Goal: Information Seeking & Learning: Understand process/instructions

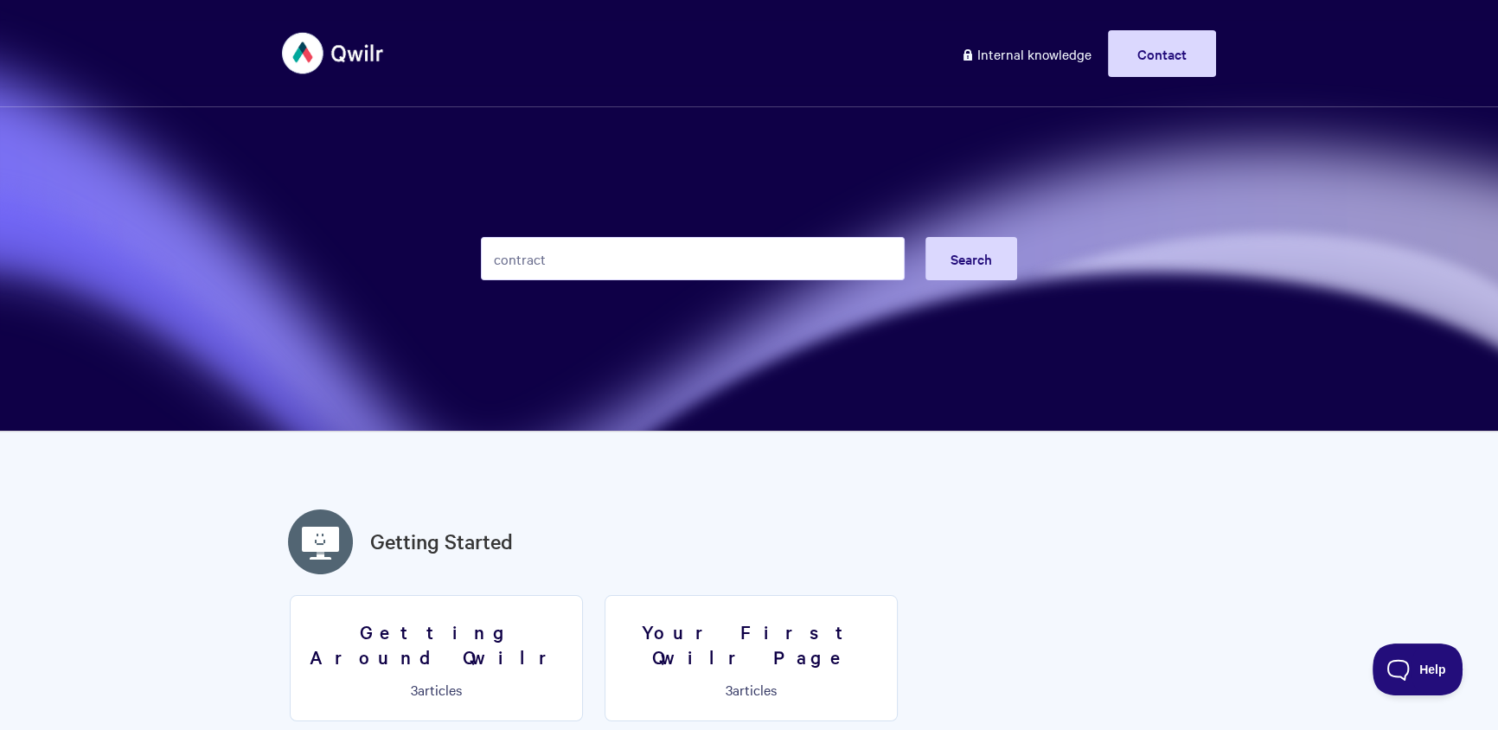
type input "contract"
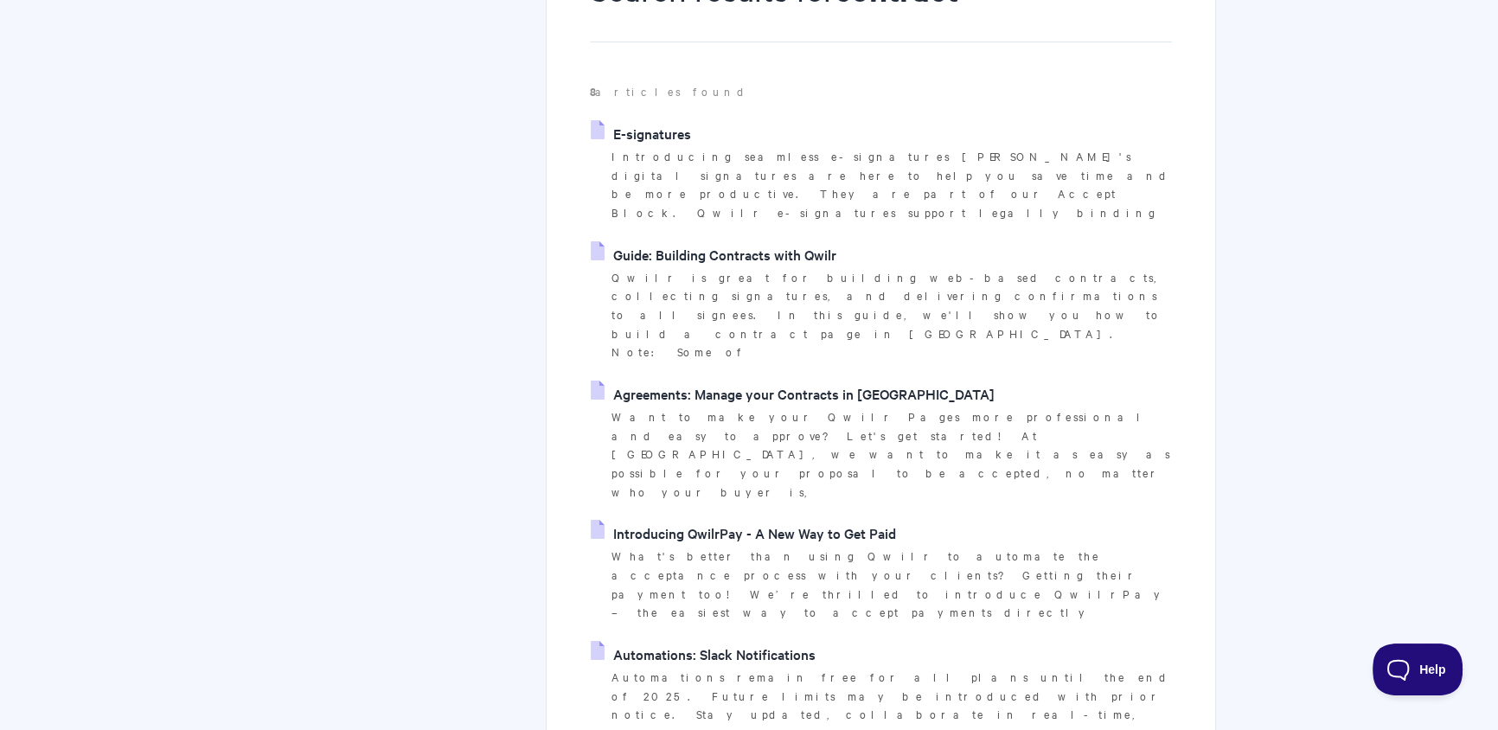
scroll to position [453, 0]
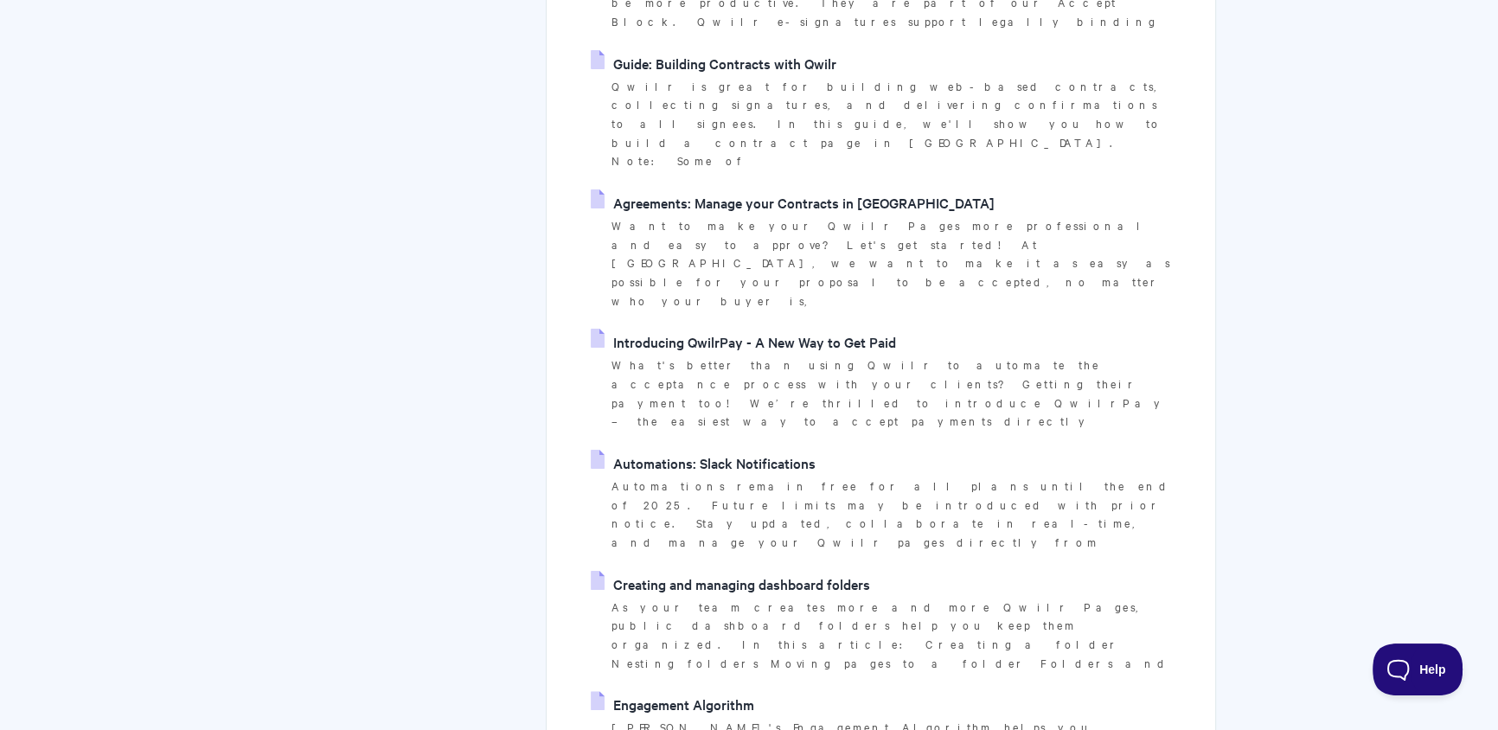
click at [781, 189] on link "Agreements: Manage your Contracts in [GEOGRAPHIC_DATA]" at bounding box center [793, 202] width 404 height 26
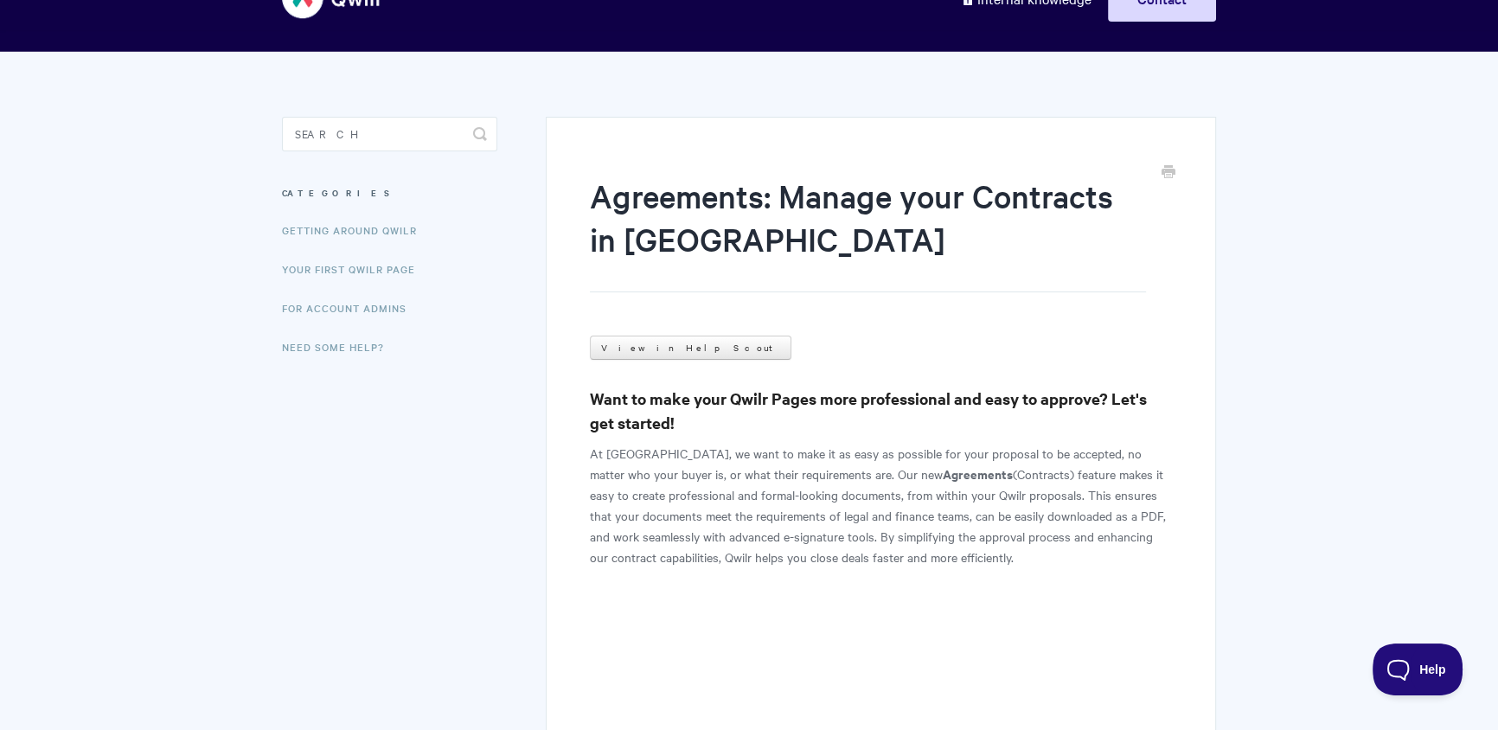
scroll to position [284, 0]
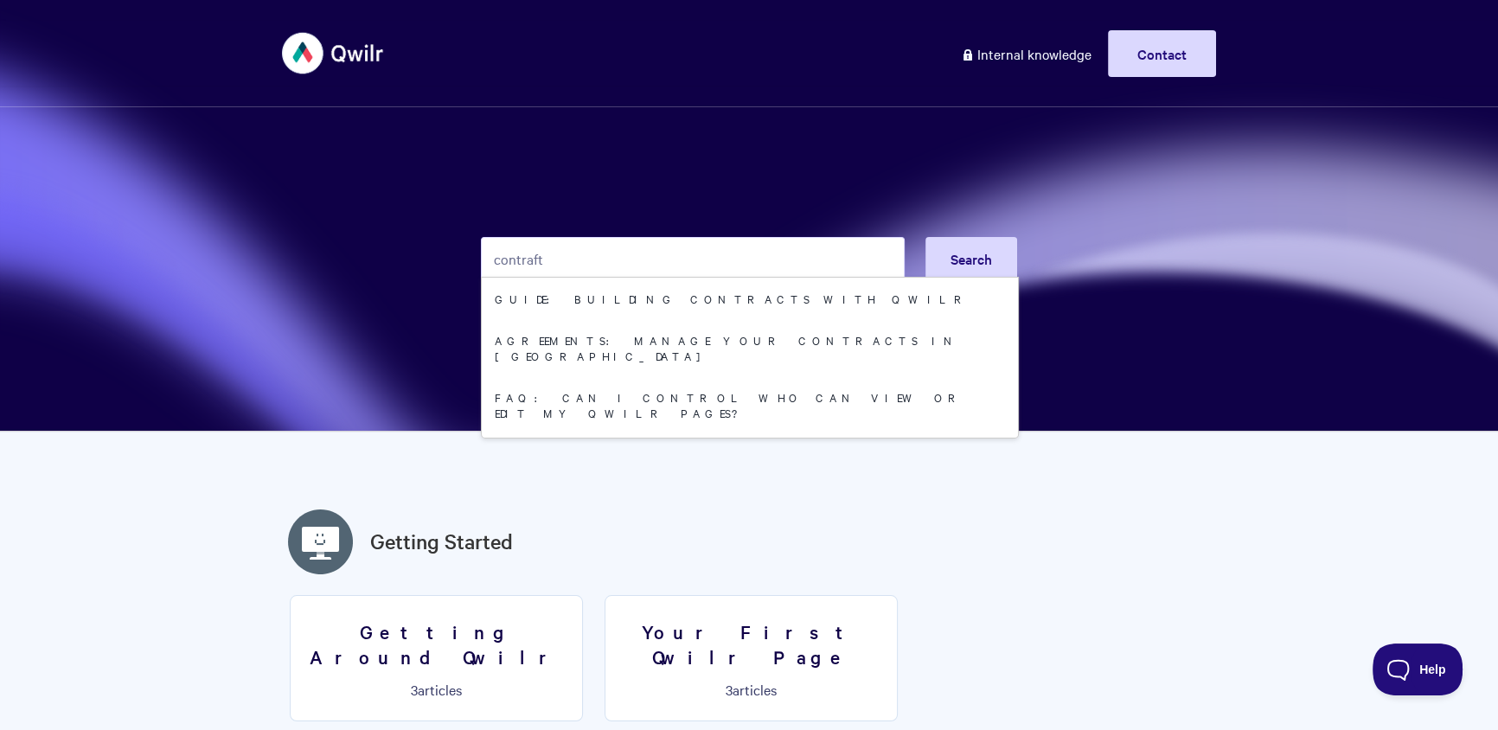
type input "contraft"
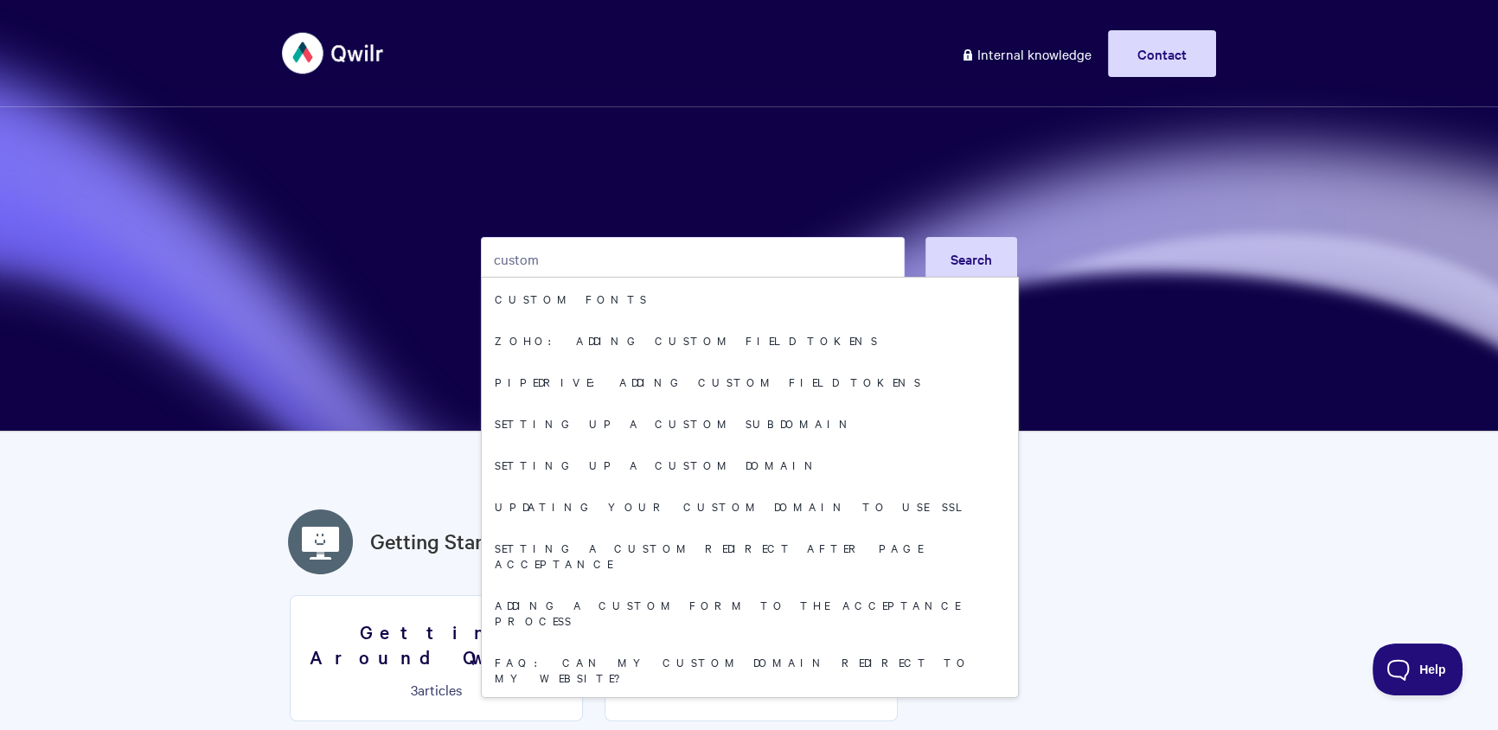
type input "custom"
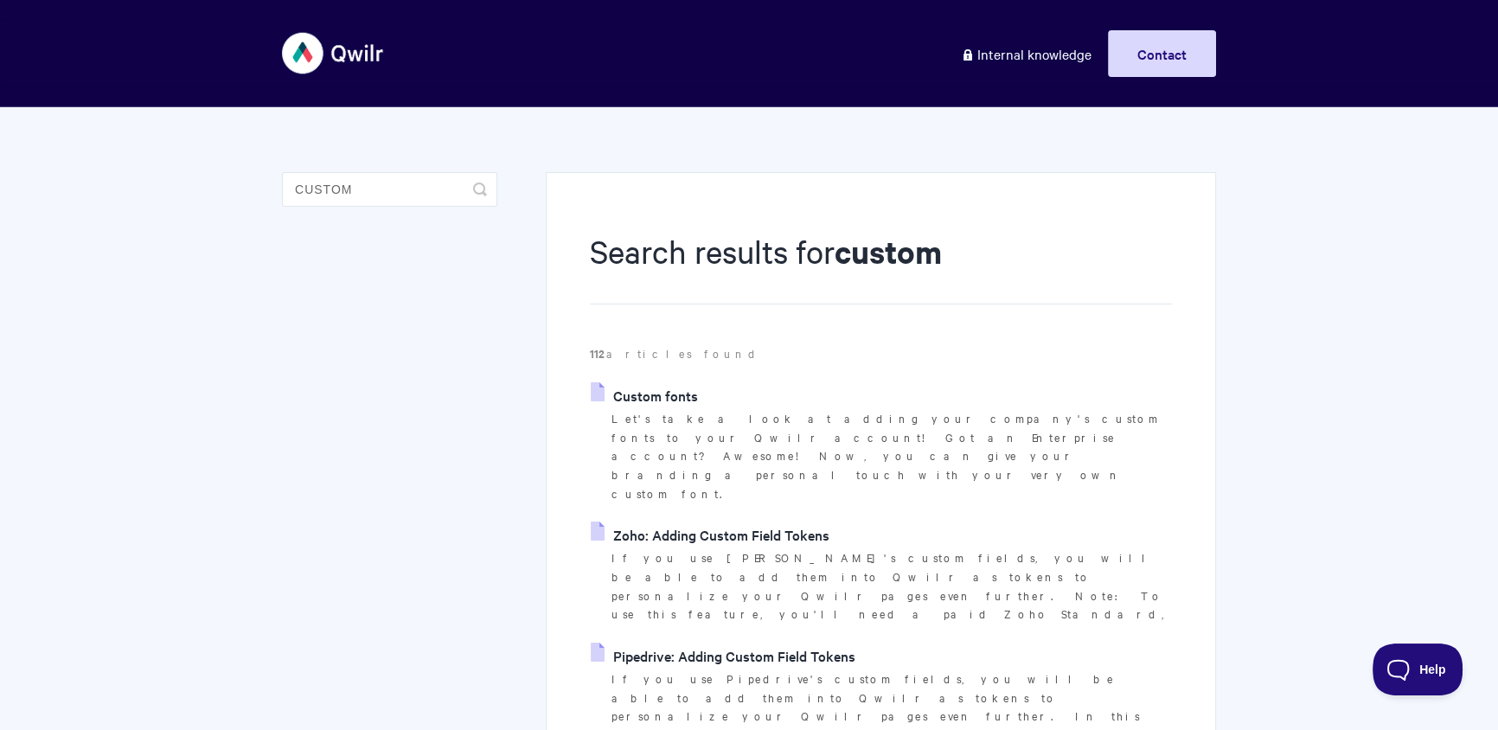
click at [680, 412] on p "Let's take a look at adding your company's custom fonts to your Qwilr account! …" at bounding box center [891, 456] width 560 height 94
click at [678, 406] on link "Custom fonts" at bounding box center [644, 395] width 107 height 26
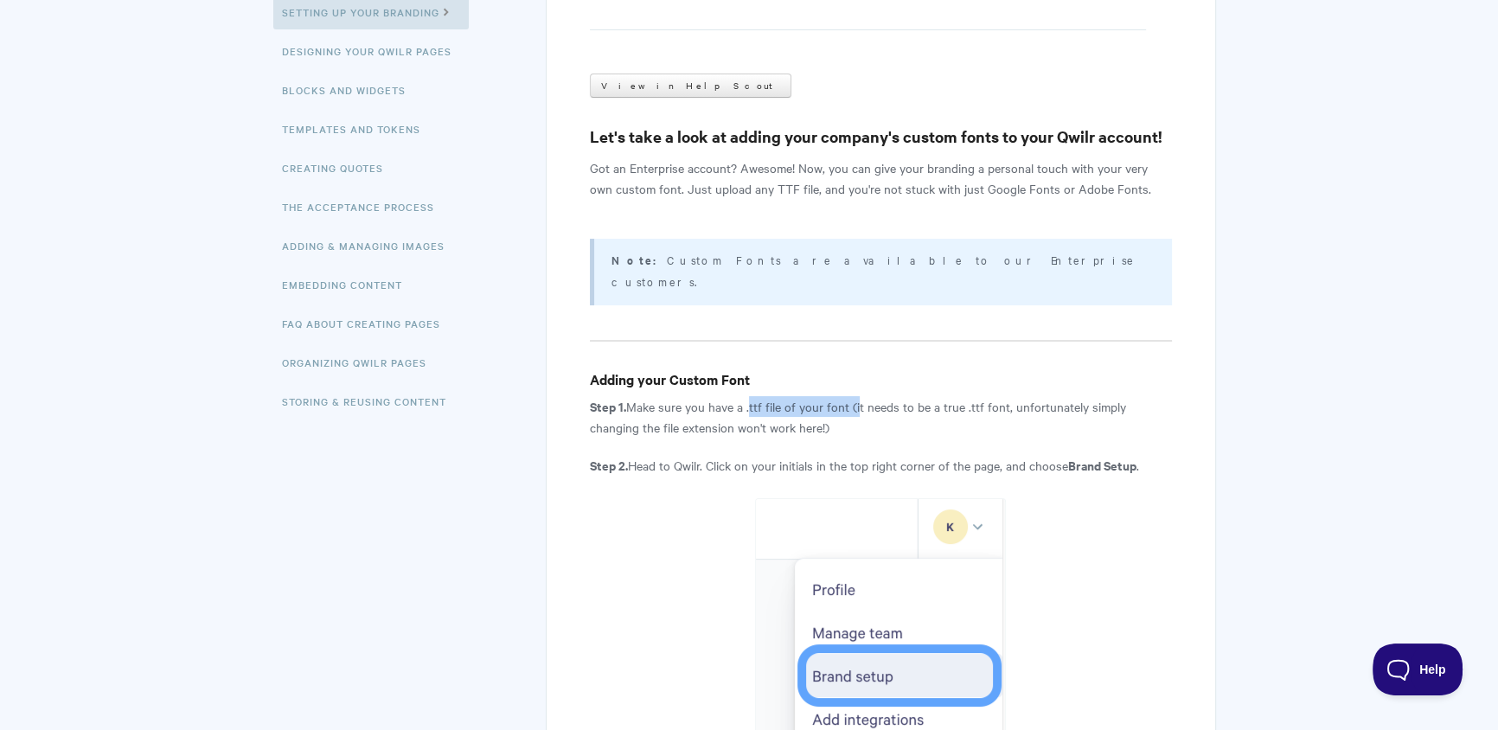
drag, startPoint x: 748, startPoint y: 390, endPoint x: 853, endPoint y: 383, distance: 105.7
click at [853, 396] on p "Step 1. Make sure you have a .ttf file of your font (it needs to be a true .ttf…" at bounding box center [881, 417] width 582 height 42
copy p ".ttf file of your font ("
